Goal: Information Seeking & Learning: Learn about a topic

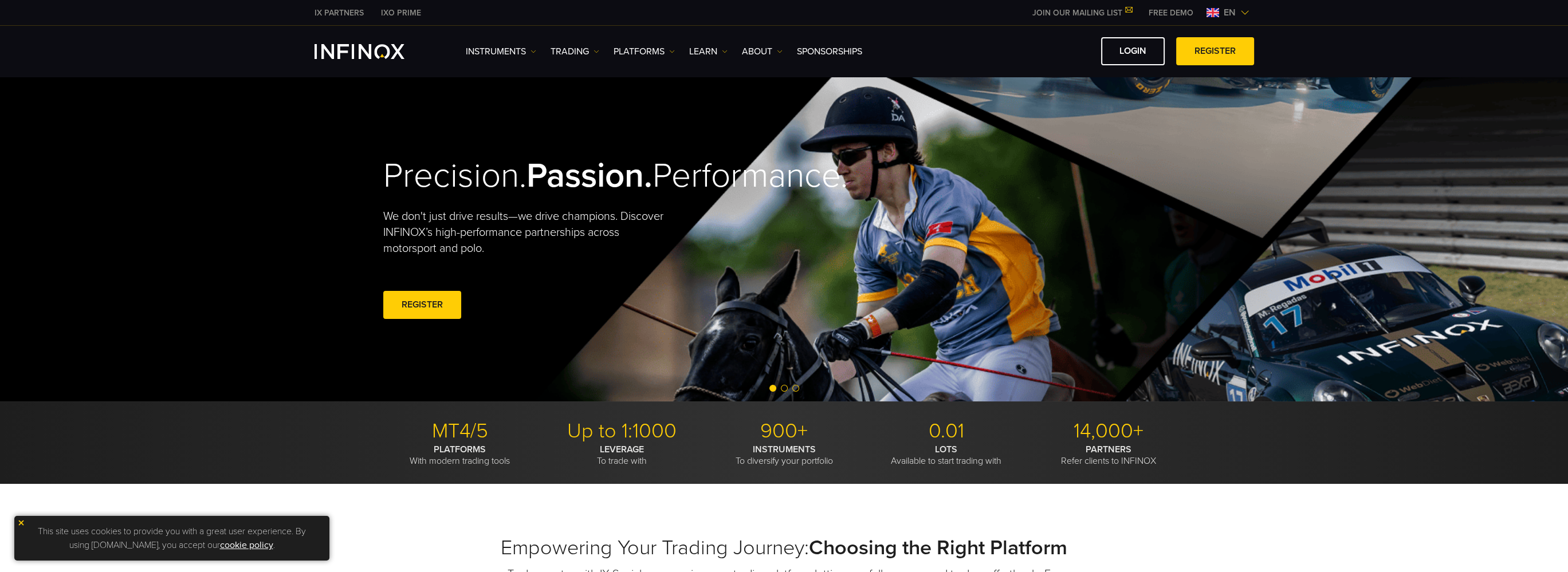
click at [1247, 13] on img at bounding box center [1244, 12] width 9 height 9
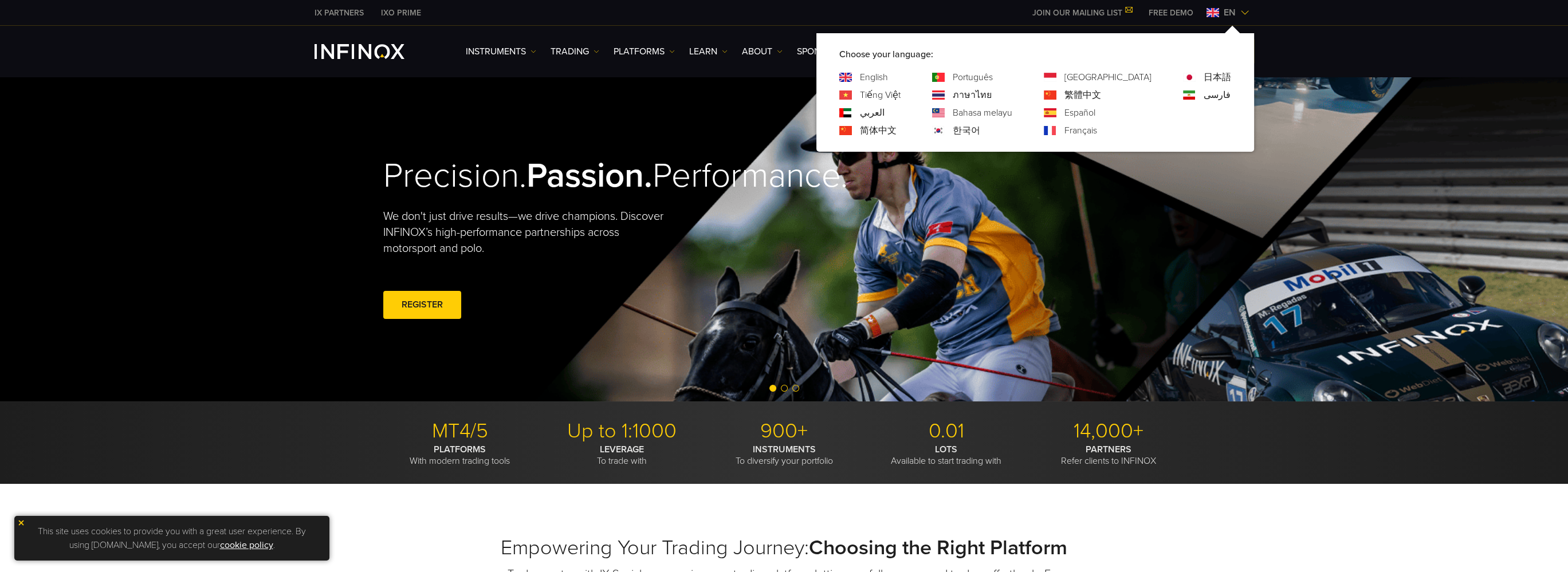
click at [980, 133] on link "한국어" at bounding box center [967, 130] width 27 height 14
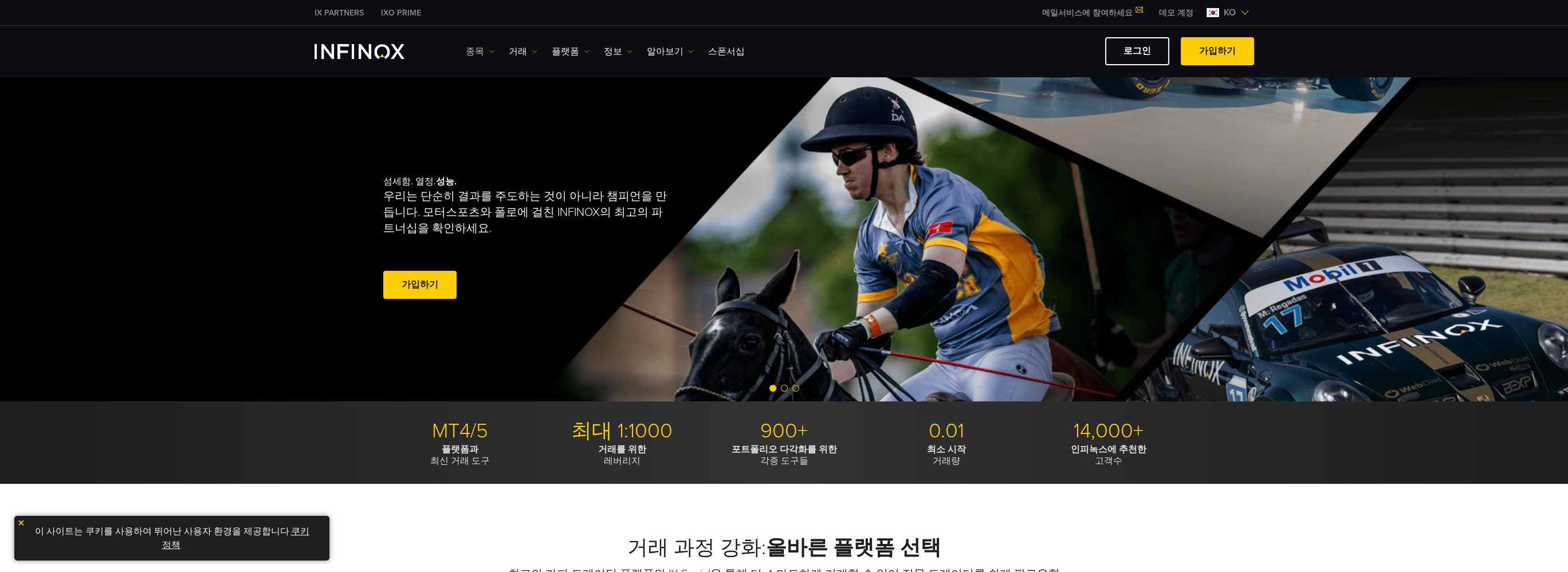
click at [479, 49] on link "종목" at bounding box center [480, 52] width 28 height 14
click at [518, 49] on link "거래" at bounding box center [522, 52] width 28 height 14
click at [472, 48] on link "종목" at bounding box center [480, 52] width 28 height 14
click at [502, 109] on link "상품 정보" at bounding box center [497, 112] width 62 height 25
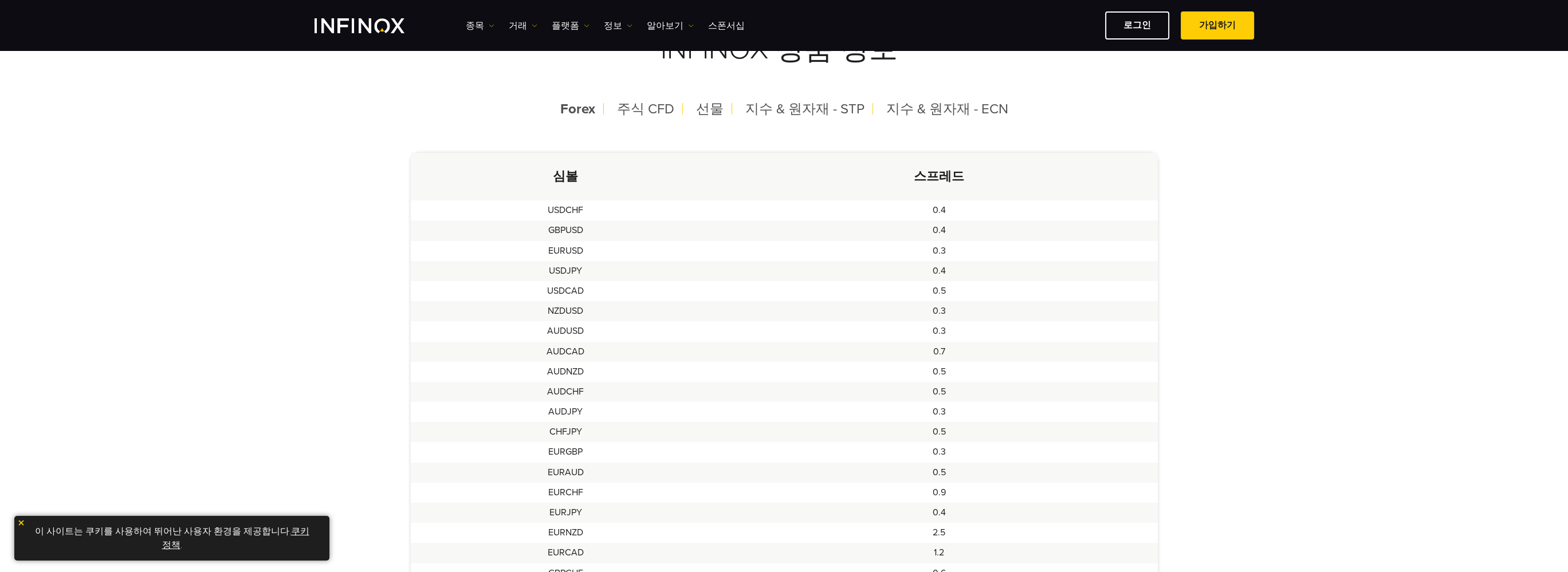
scroll to position [286, 0]
click at [638, 118] on span "주식 CFD" at bounding box center [646, 115] width 57 height 17
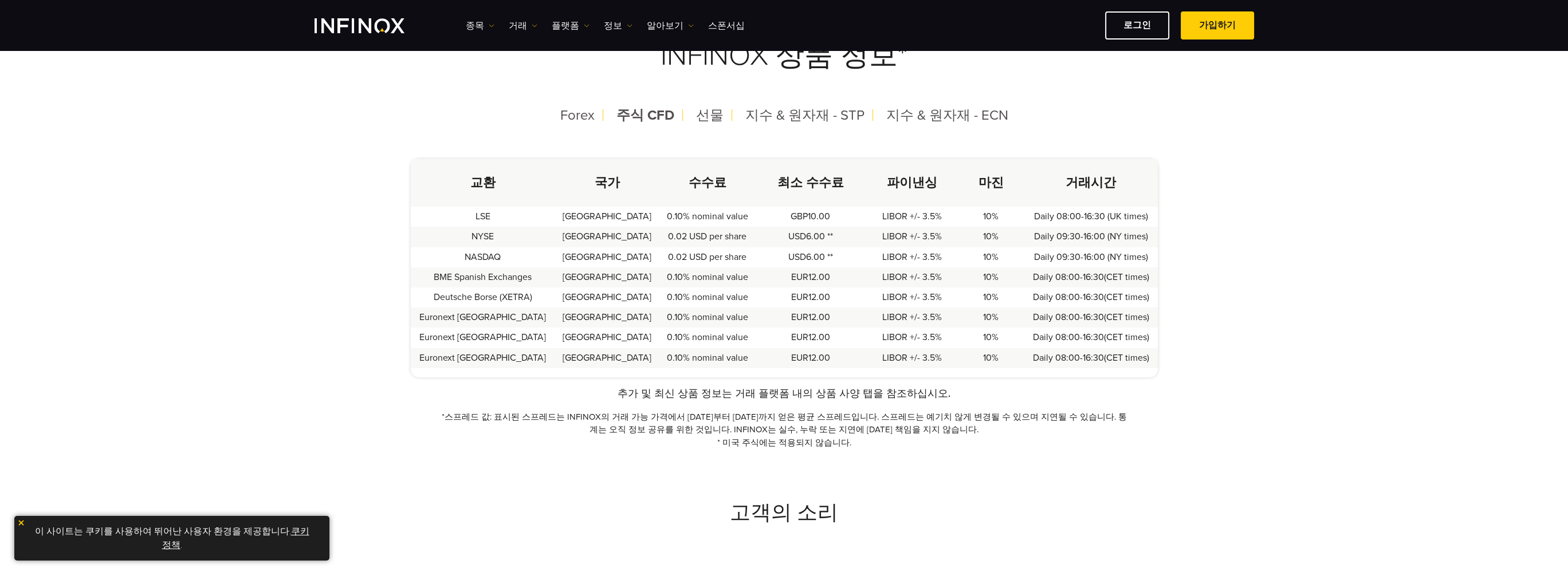
scroll to position [0, 0]
click at [717, 114] on span "선물" at bounding box center [709, 115] width 27 height 17
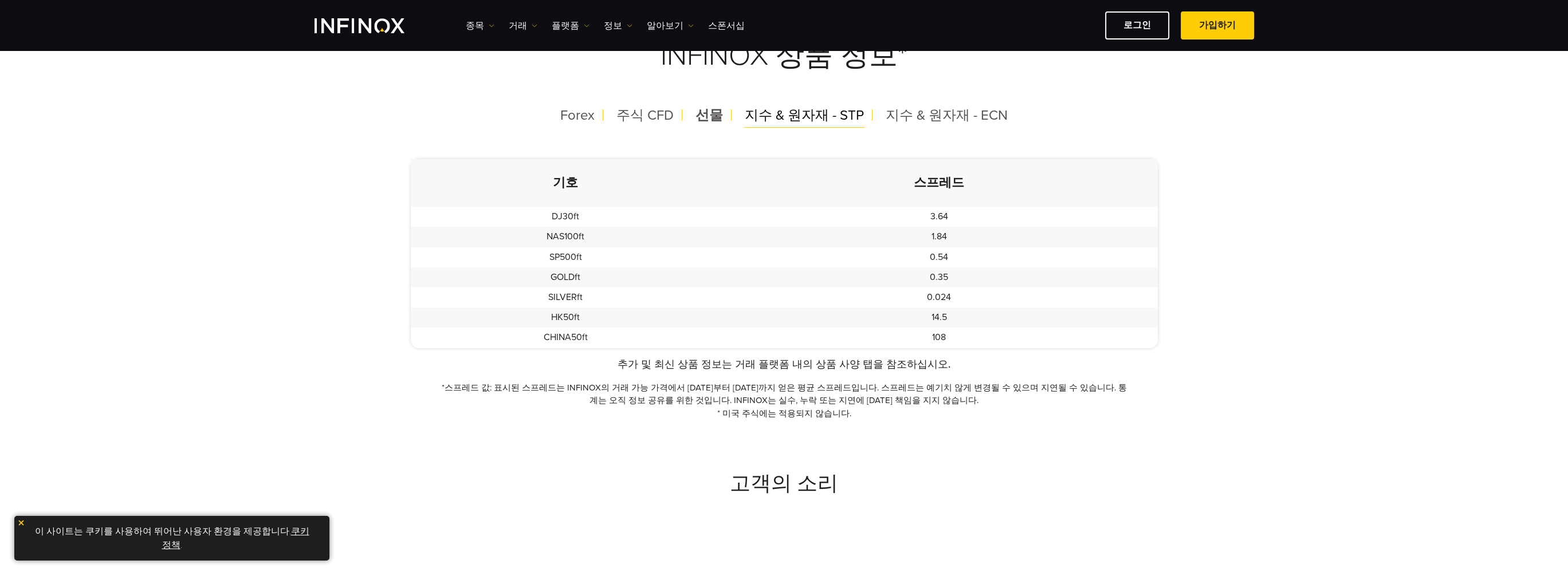
click at [784, 119] on span "지수 & 원자재 - STP" at bounding box center [804, 115] width 119 height 17
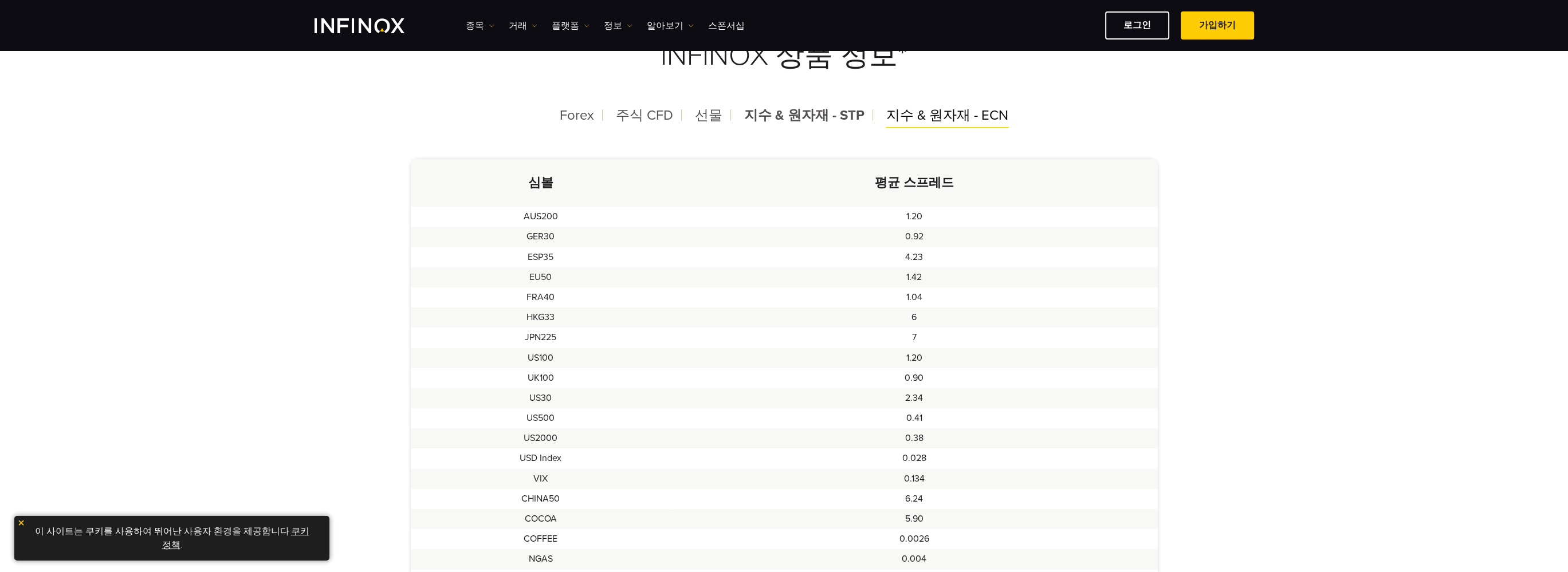
click at [931, 119] on span "지수 & 원자재 - ECN" at bounding box center [947, 115] width 122 height 17
